Goal: Task Accomplishment & Management: Manage account settings

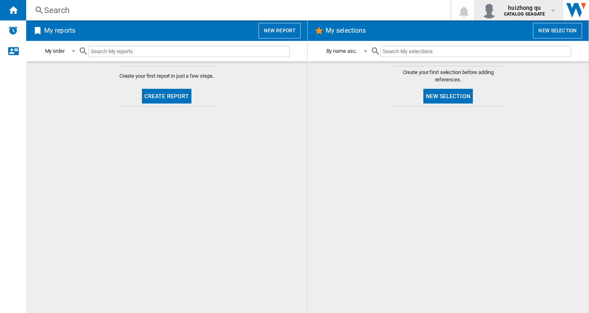
click at [531, 13] on b "CATALOG SEAGATE" at bounding box center [524, 13] width 41 height 5
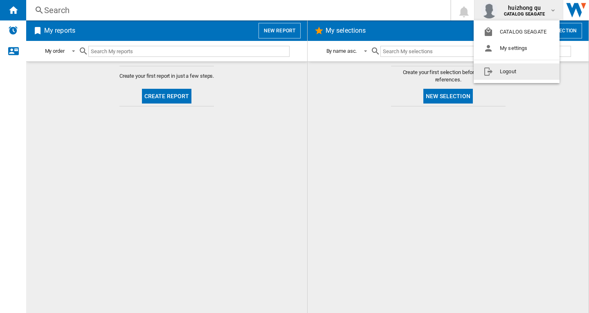
click at [528, 74] on button "Logout" at bounding box center [517, 71] width 86 height 16
